Goal: Task Accomplishment & Management: Complete application form

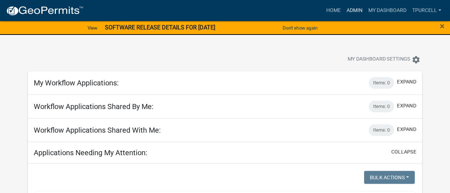
click at [351, 10] on link "Admin" at bounding box center [355, 11] width 22 height 14
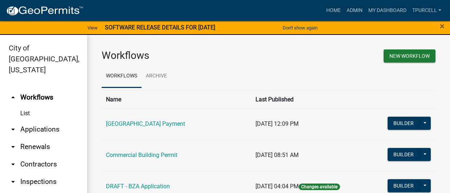
click at [23, 106] on link "List" at bounding box center [43, 113] width 87 height 15
click at [36, 121] on link "arrow_drop_down Applications" at bounding box center [43, 129] width 87 height 17
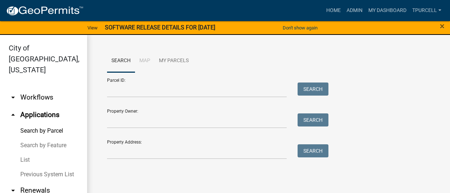
click at [35, 123] on link "Search by Parcel" at bounding box center [43, 130] width 87 height 15
click at [29, 153] on link "List" at bounding box center [43, 160] width 87 height 15
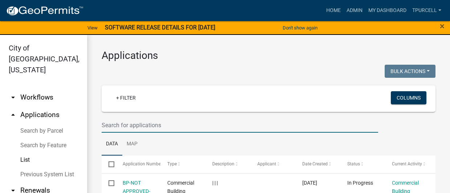
click at [127, 126] on input "text" at bounding box center [240, 125] width 277 height 15
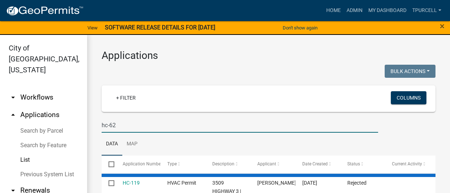
type input "hc-62"
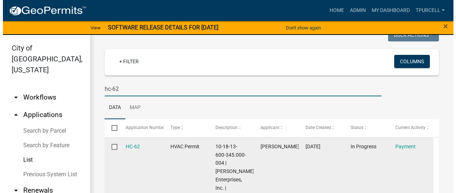
scroll to position [73, 0]
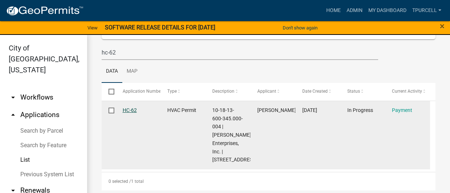
click at [129, 108] on link "HC-62" at bounding box center [130, 110] width 14 height 6
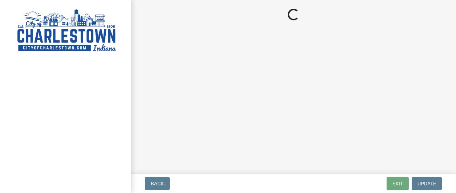
select select "3: 3"
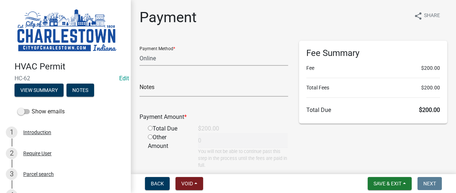
scroll to position [53, 0]
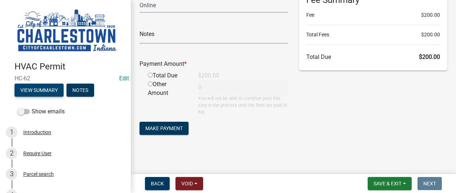
click at [45, 88] on button "View Summary" at bounding box center [39, 90] width 49 height 13
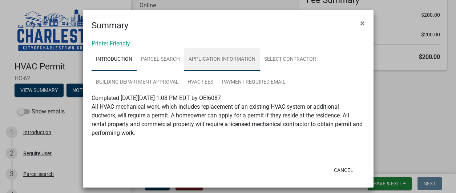
click at [219, 56] on link "Application Information" at bounding box center [222, 59] width 76 height 23
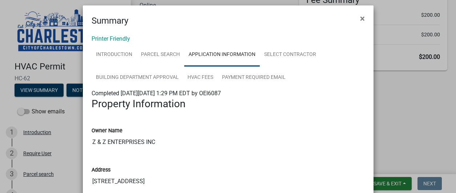
scroll to position [0, 0]
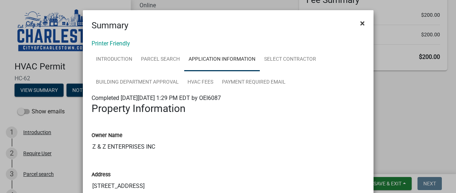
click at [360, 24] on span "×" at bounding box center [362, 23] width 5 height 10
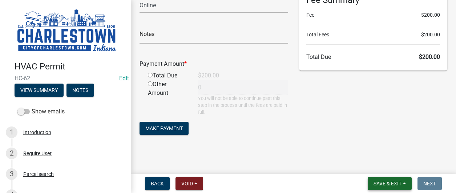
click at [383, 184] on span "Save & Exit" at bounding box center [387, 184] width 28 height 6
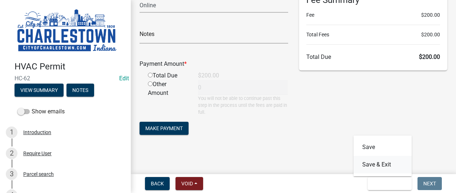
click at [372, 165] on button "Save & Exit" at bounding box center [382, 164] width 58 height 17
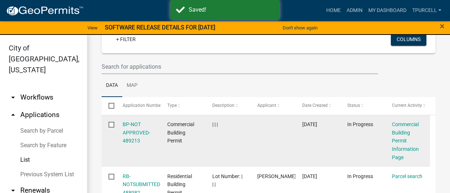
scroll to position [73, 0]
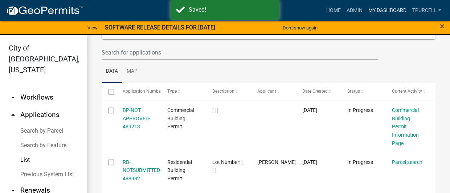
click at [386, 9] on link "My Dashboard" at bounding box center [388, 11] width 44 height 14
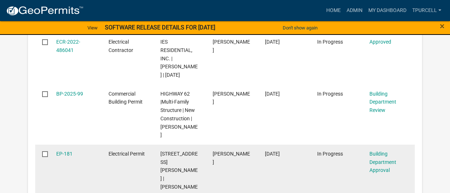
scroll to position [327, 0]
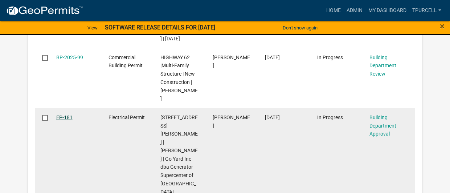
click at [68, 119] on link "EP-181" at bounding box center [64, 117] width 16 height 6
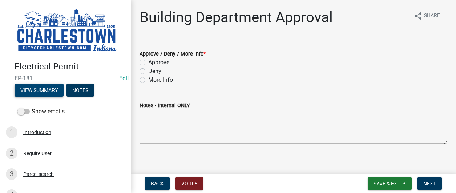
click at [40, 88] on button "View Summary" at bounding box center [39, 90] width 49 height 13
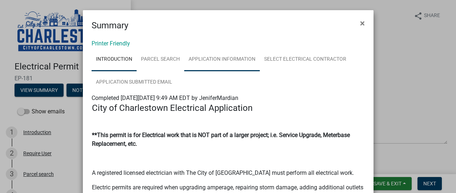
click at [224, 61] on link "Application Information" at bounding box center [222, 59] width 76 height 23
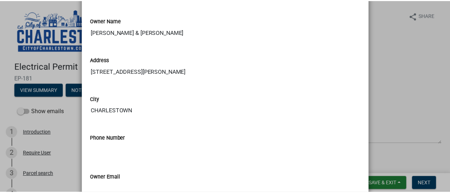
scroll to position [109, 0]
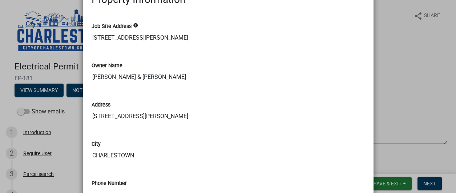
drag, startPoint x: 399, startPoint y: 59, endPoint x: 398, endPoint y: 55, distance: 4.1
click at [398, 56] on ngb-modal-window "Summary × Printer Friendly Introduction Parcel search Application Information S…" at bounding box center [228, 96] width 456 height 193
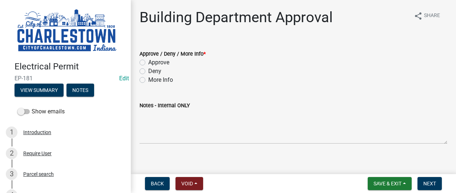
click at [148, 61] on label "Approve" at bounding box center [158, 62] width 21 height 9
click at [148, 61] on input "Approve" at bounding box center [150, 60] width 5 height 5
radio input "true"
click at [434, 182] on span "Next" at bounding box center [429, 184] width 13 height 6
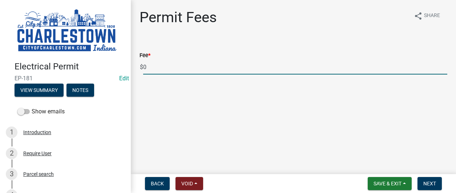
click at [157, 66] on input "0" at bounding box center [295, 67] width 304 height 15
type input "125.00"
click at [430, 179] on button "Next" at bounding box center [429, 183] width 24 height 13
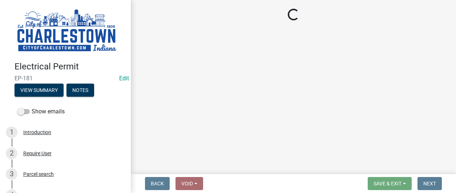
select select "3: 3"
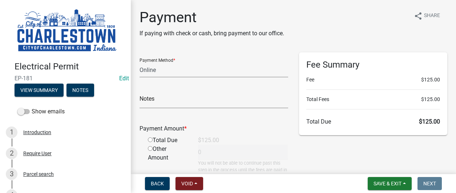
click at [153, 138] on div "Total Due" at bounding box center [167, 140] width 50 height 9
click at [150, 139] on input "radio" at bounding box center [150, 139] width 5 height 5
radio input "true"
type input "125"
click at [389, 183] on span "Save & Exit" at bounding box center [387, 184] width 28 height 6
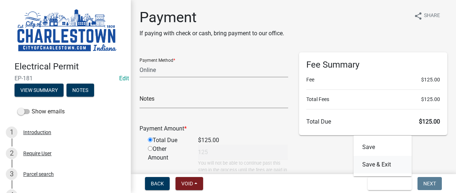
click at [376, 162] on button "Save & Exit" at bounding box center [382, 164] width 58 height 17
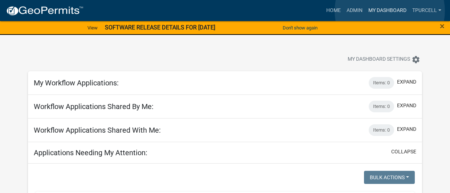
click at [390, 11] on link "My Dashboard" at bounding box center [388, 11] width 44 height 14
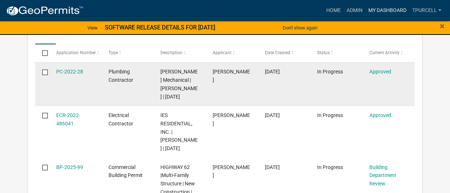
scroll to position [218, 0]
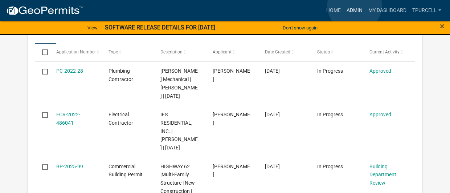
click at [355, 5] on link "Admin" at bounding box center [355, 11] width 22 height 14
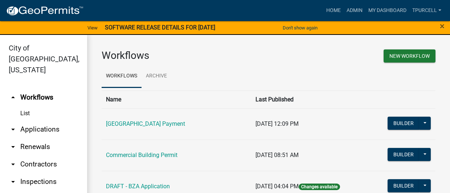
click at [46, 121] on link "arrow_drop_down Applications" at bounding box center [43, 129] width 87 height 17
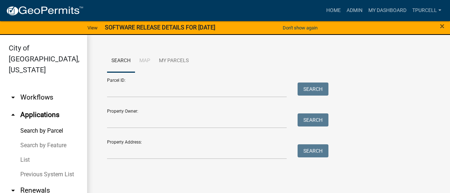
click at [29, 153] on link "List" at bounding box center [43, 160] width 87 height 15
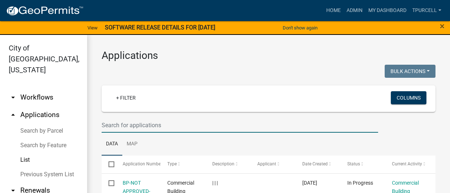
click at [132, 128] on input "text" at bounding box center [240, 125] width 277 height 15
click at [385, 10] on link "My Dashboard" at bounding box center [388, 11] width 44 height 14
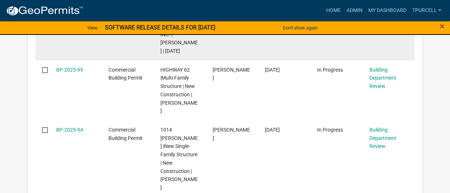
scroll to position [317, 0]
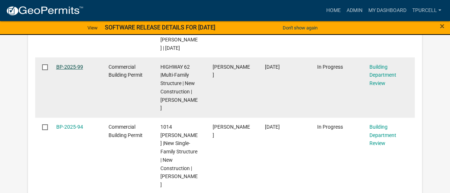
click at [74, 67] on link "BP-2025-99" at bounding box center [69, 67] width 27 height 6
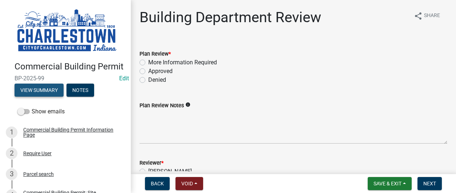
click at [46, 97] on button "View Summary" at bounding box center [39, 90] width 49 height 13
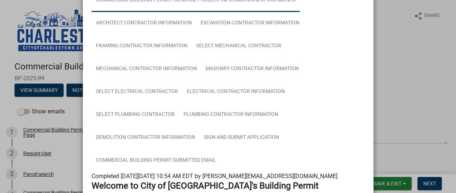
scroll to position [4, 0]
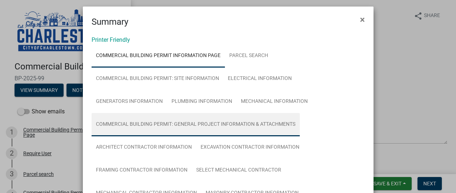
click at [231, 123] on link "Commercial Building Permit: General Project Information & Attachments" at bounding box center [196, 124] width 208 height 23
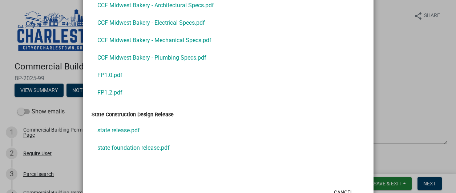
scroll to position [1124, 0]
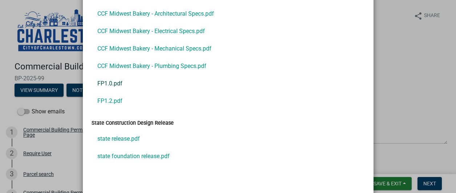
click at [115, 83] on link "FP1.0.pdf" at bounding box center [228, 83] width 273 height 17
